Goal: Transaction & Acquisition: Purchase product/service

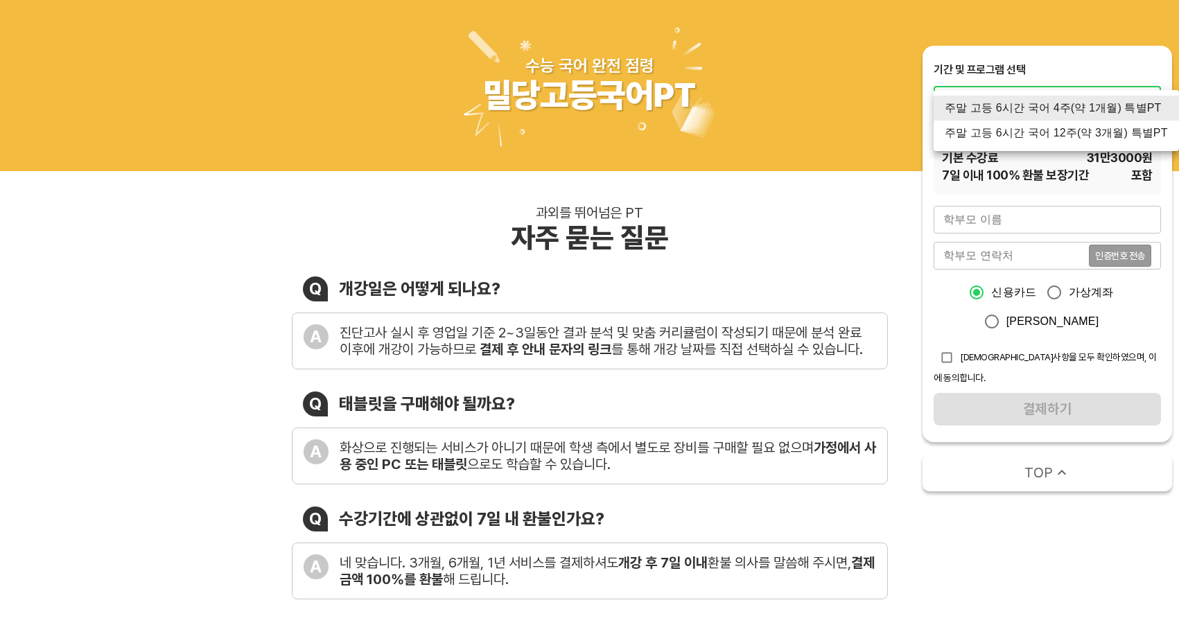
click at [1121, 136] on li "주말 고등 6시간 국어 12주(약 3개월) 특별PT" at bounding box center [1056, 133] width 245 height 25
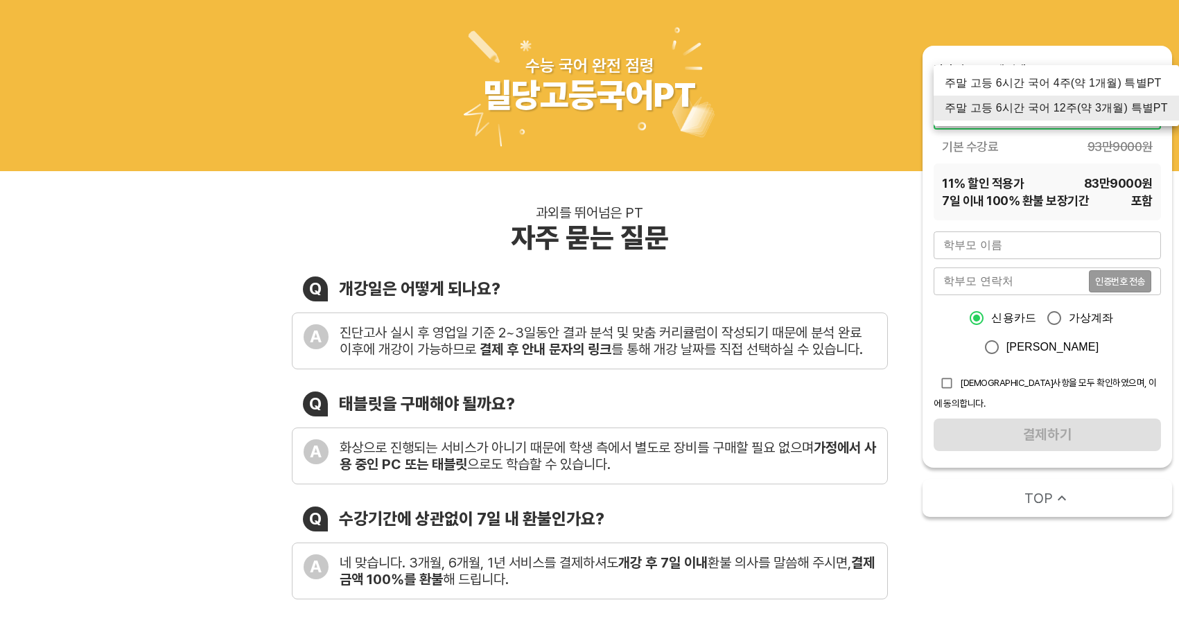
click at [1095, 89] on li "주말 고등 6시간 국어 4주(약 1개월) 특별PT" at bounding box center [1056, 83] width 245 height 25
type input "2133"
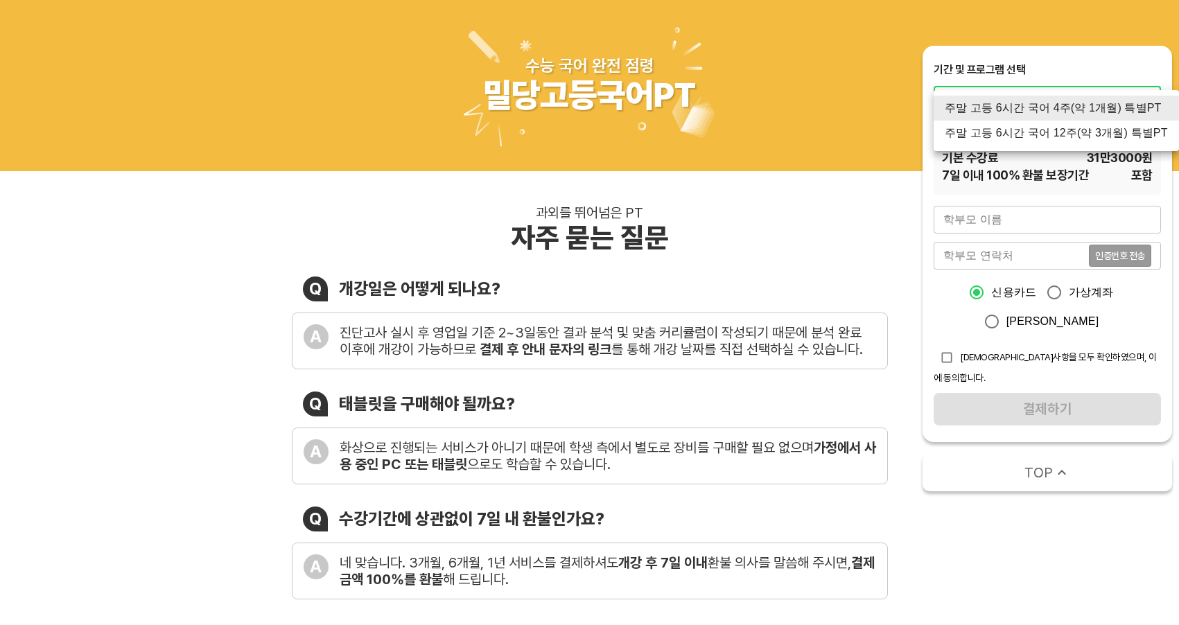
click at [1084, 171] on div at bounding box center [589, 312] width 1179 height 625
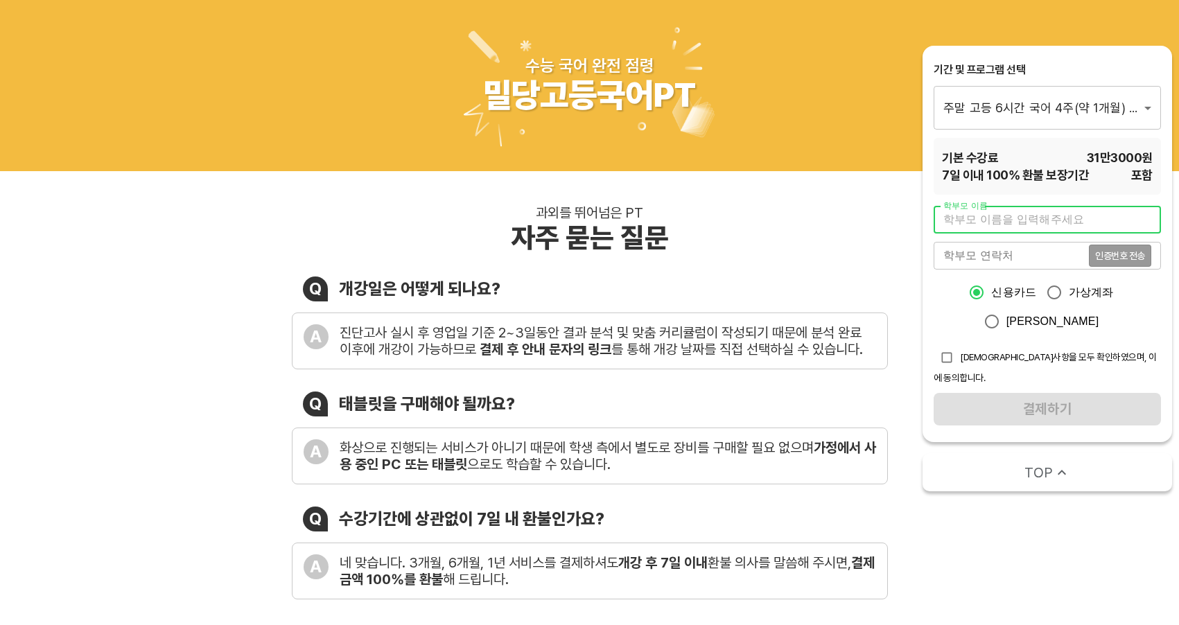
click at [1026, 228] on input "text" at bounding box center [1047, 220] width 227 height 28
type input "천필중"
click at [1007, 257] on input "tel" at bounding box center [1011, 256] width 155 height 28
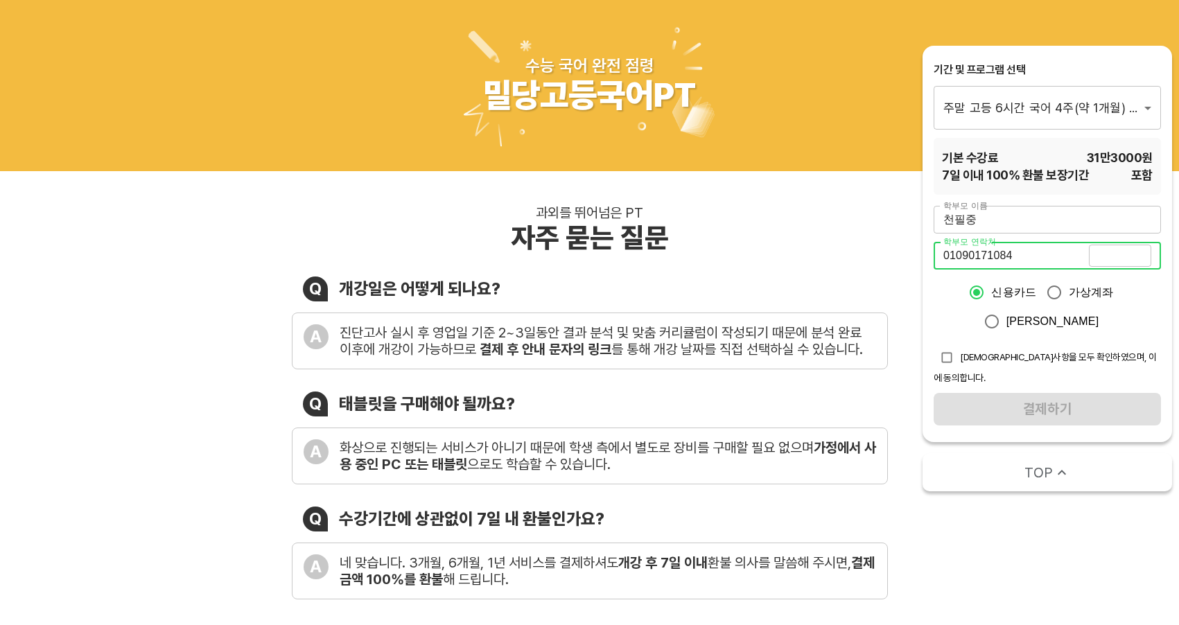
type input "01090171084"
click at [1124, 256] on span "인증번호 전송" at bounding box center [1120, 256] width 50 height 10
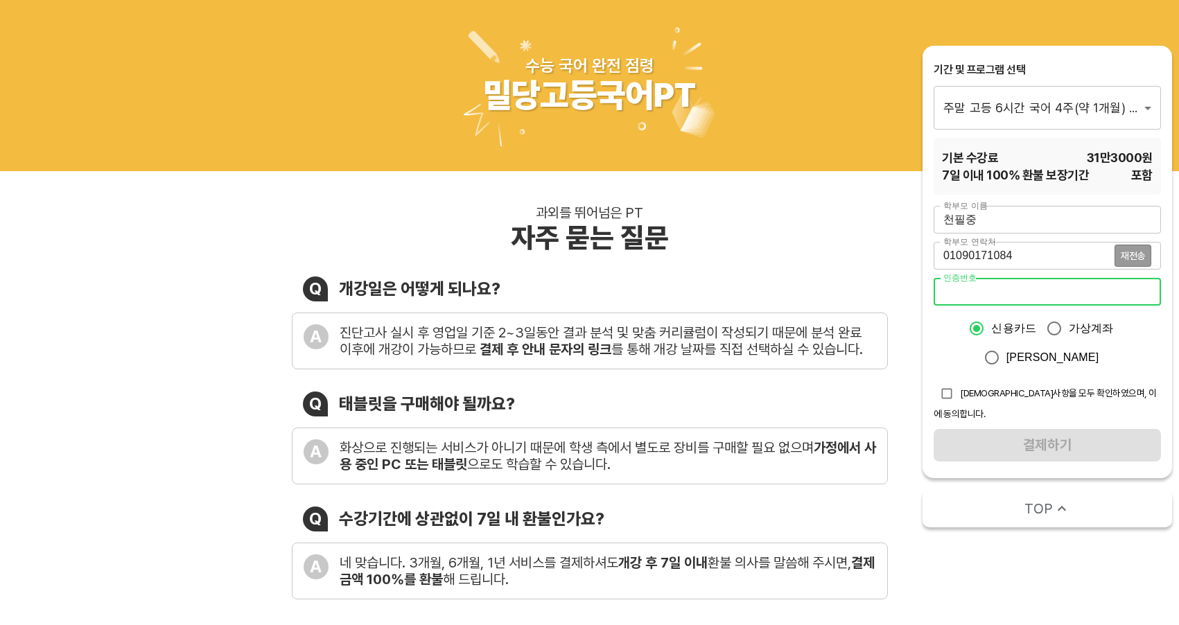
click at [1061, 291] on input "number" at bounding box center [1047, 292] width 227 height 28
type input "5934"
click at [953, 396] on input "checkbox" at bounding box center [947, 394] width 26 height 26
click at [948, 392] on input "checkbox" at bounding box center [947, 394] width 26 height 26
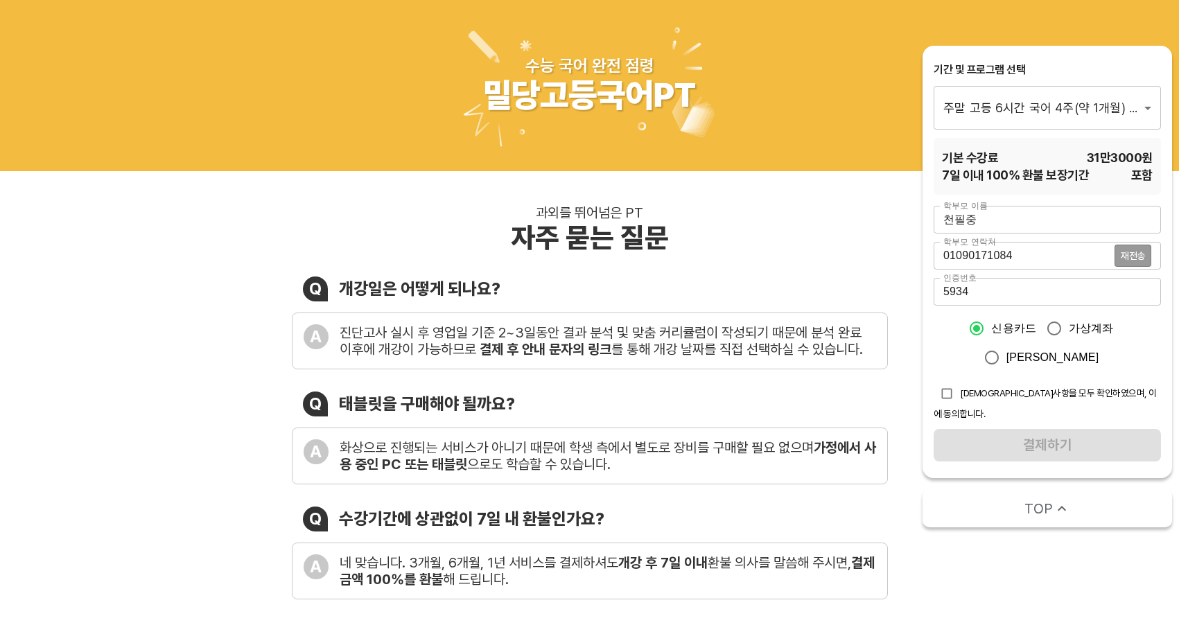
checkbox input "true"
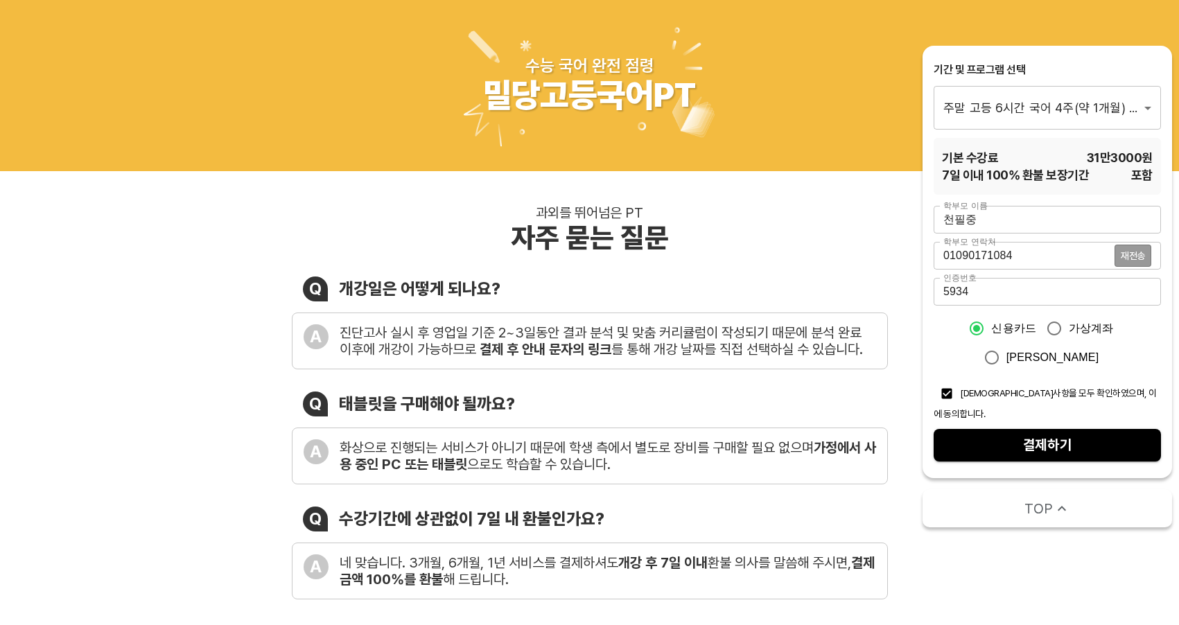
click at [1055, 433] on span "결제하기" at bounding box center [1047, 445] width 205 height 24
click at [1007, 356] on input "카카오페이" at bounding box center [991, 357] width 29 height 29
radio input "true"
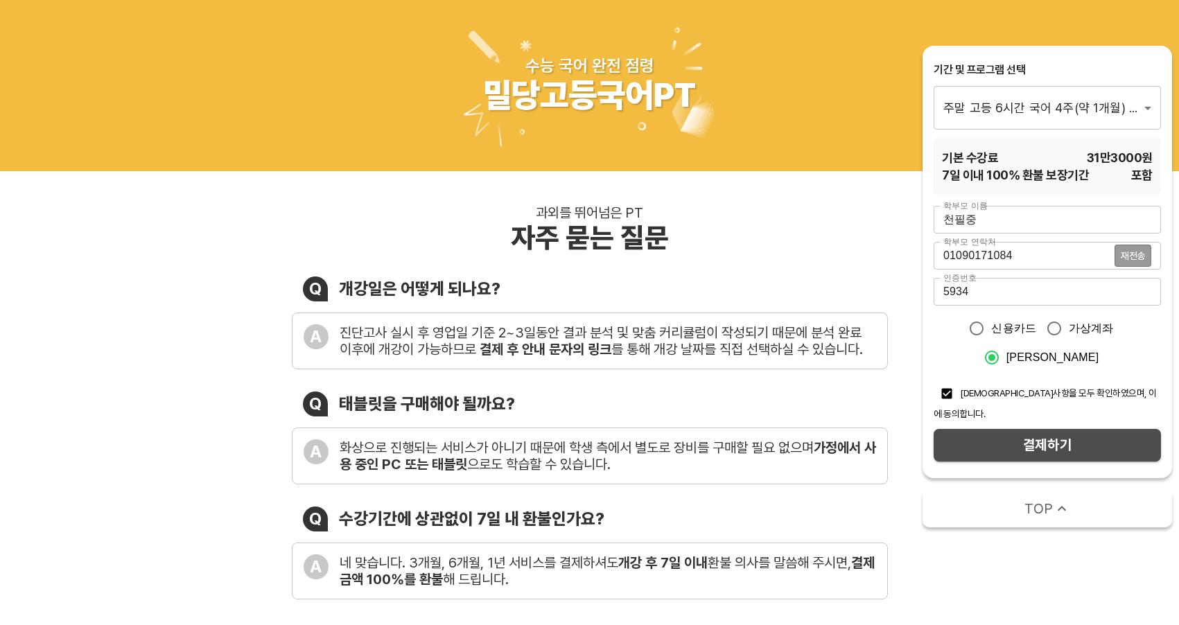
click at [1034, 433] on span "결제하기" at bounding box center [1047, 445] width 205 height 24
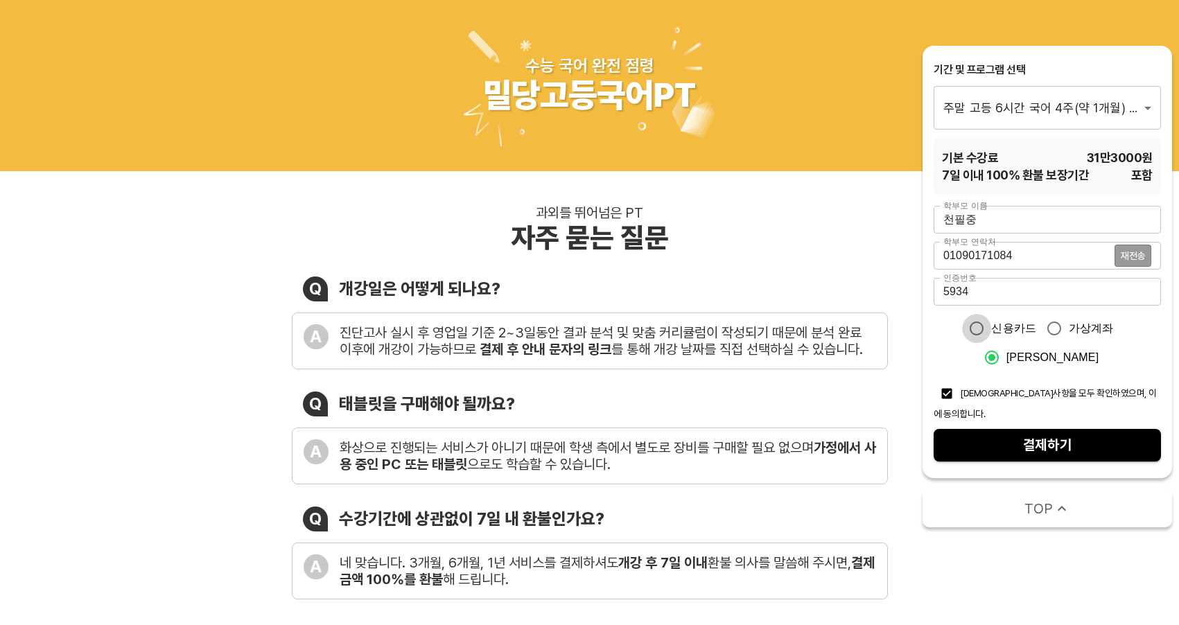
click at [974, 329] on input "신용카드" at bounding box center [976, 328] width 29 height 29
radio input "true"
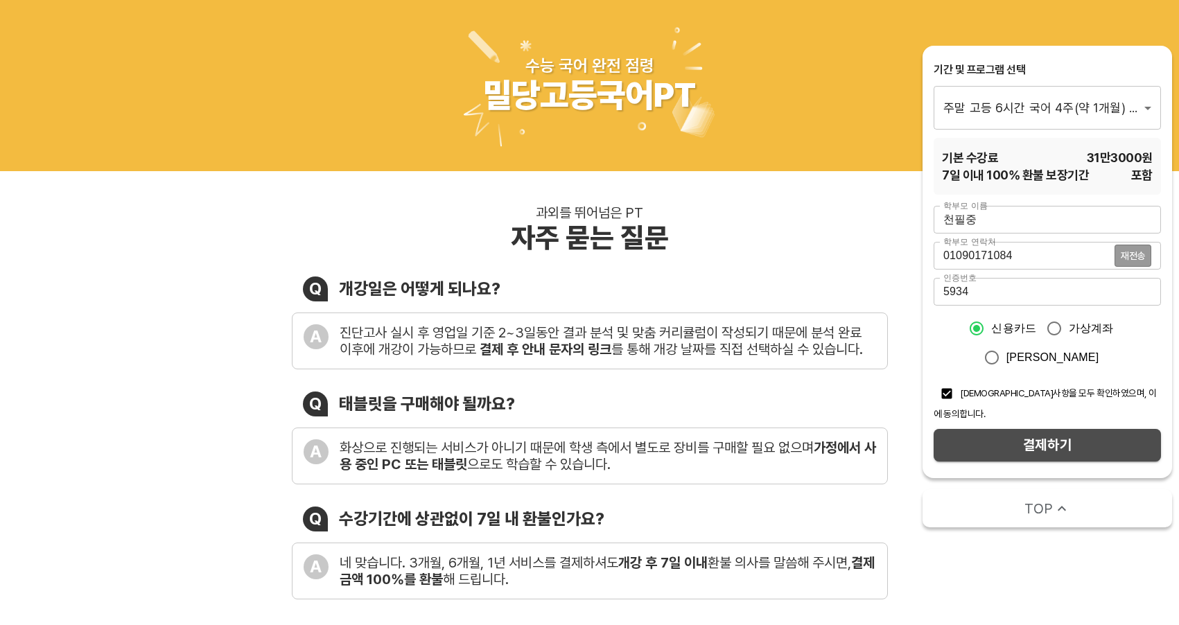
click at [1038, 433] on span "결제하기" at bounding box center [1047, 445] width 205 height 24
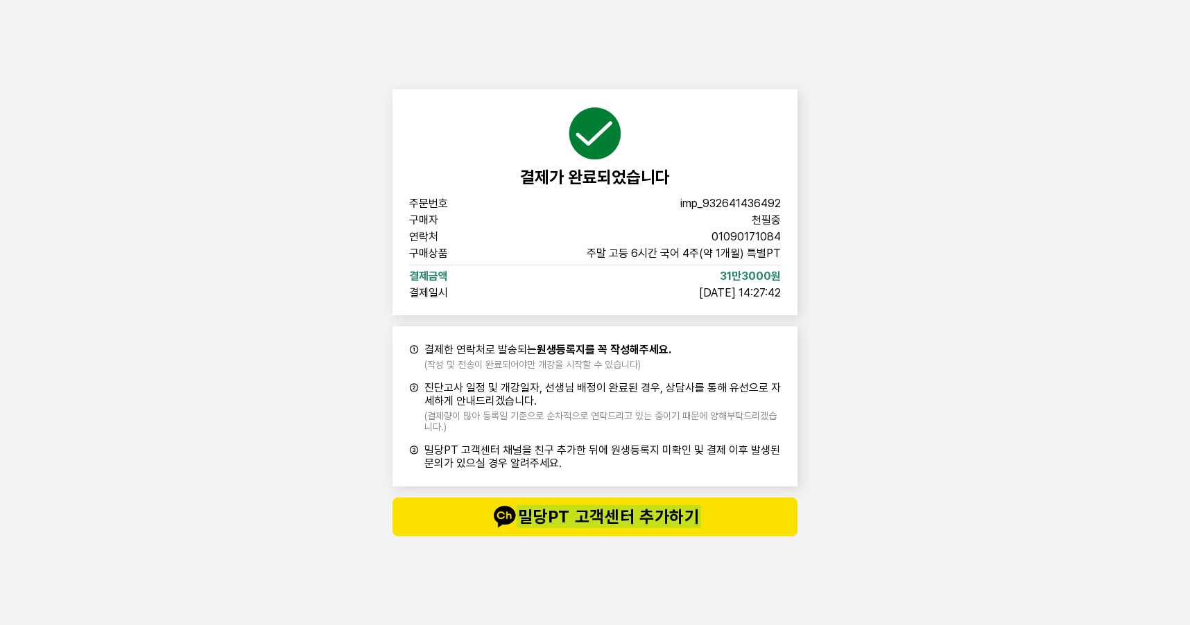
click at [677, 519] on font "밀당PT 고객센터 추가하기" at bounding box center [609, 517] width 182 height 20
